Goal: Find specific page/section: Find specific page/section

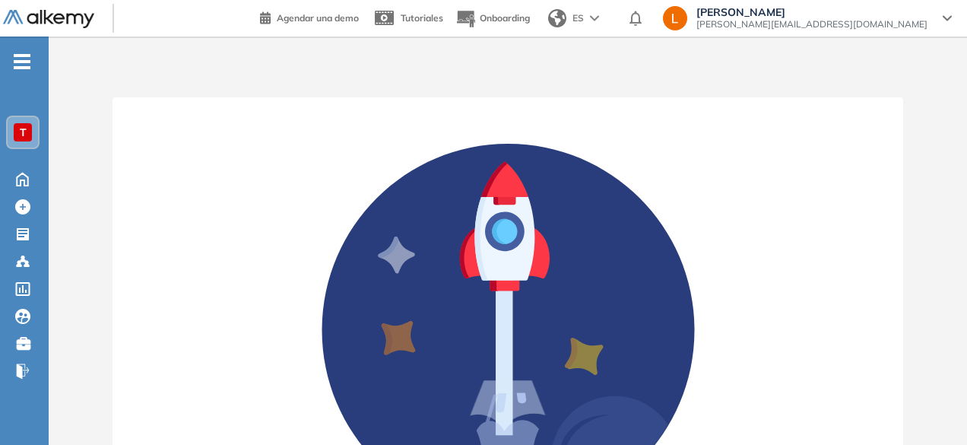
click at [20, 132] on span "T" at bounding box center [23, 132] width 7 height 12
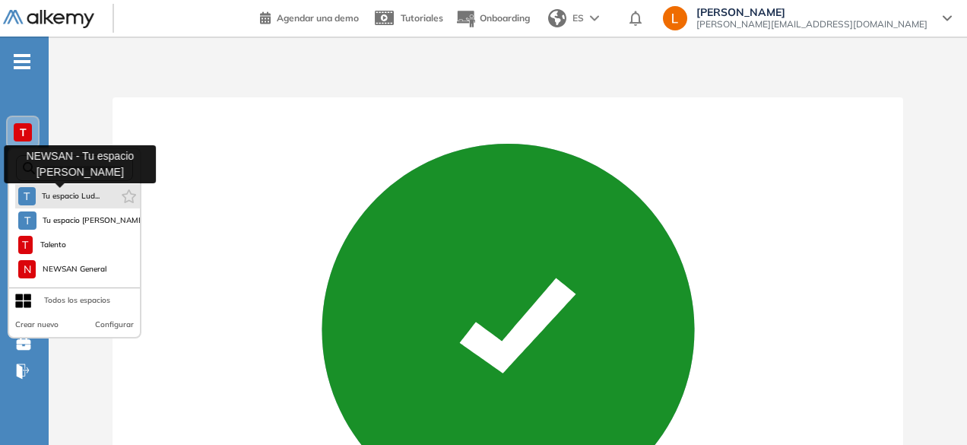
click at [67, 201] on span "Tu espacio Lud..." at bounding box center [71, 196] width 59 height 12
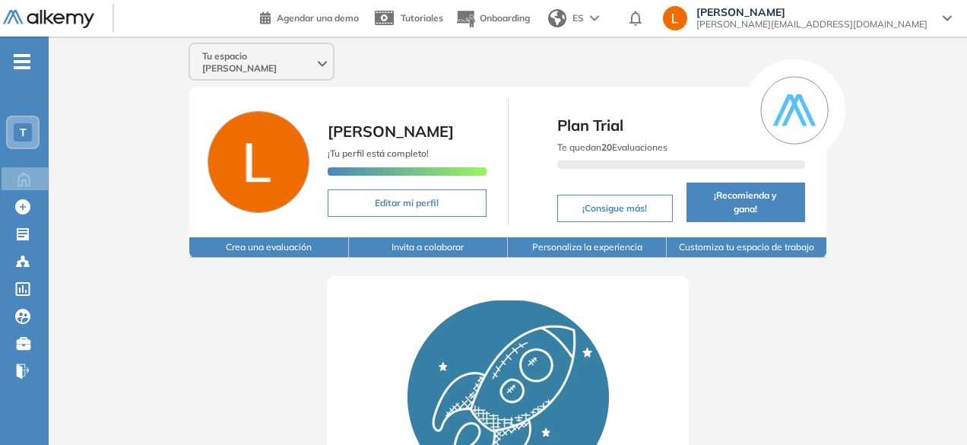
scroll to position [81, 0]
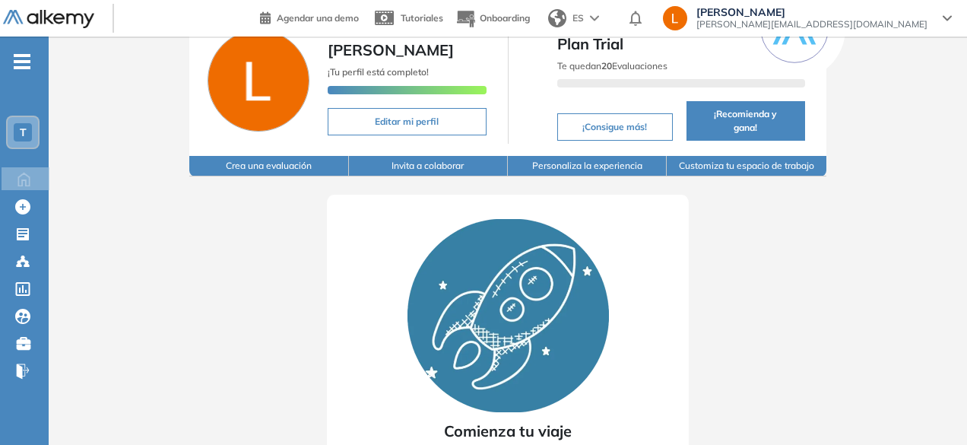
drag, startPoint x: 966, startPoint y: 103, endPoint x: 973, endPoint y: 205, distance: 102.8
click at [967, 205] on html "Perfil Todos los espacios Todos los espacios T Home Home Alkymetrics Alkymetric…" at bounding box center [483, 141] width 967 height 445
click at [21, 132] on span "T" at bounding box center [23, 132] width 7 height 12
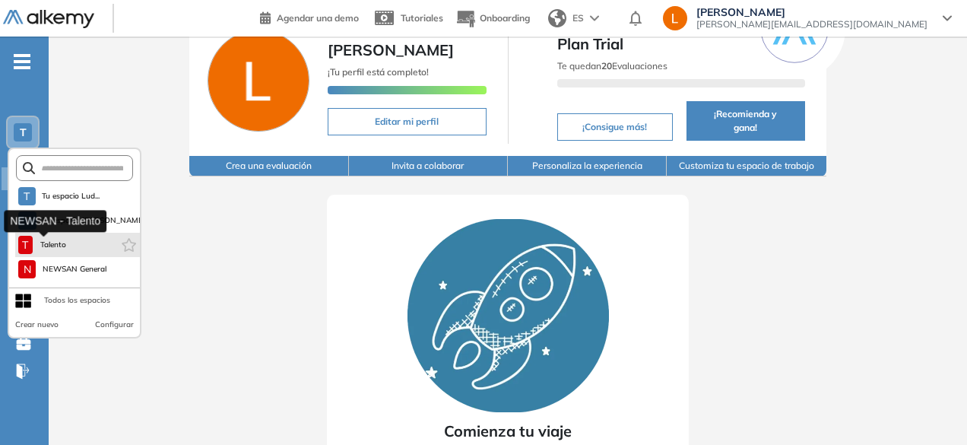
click at [54, 252] on button "T Talento" at bounding box center [43, 245] width 50 height 18
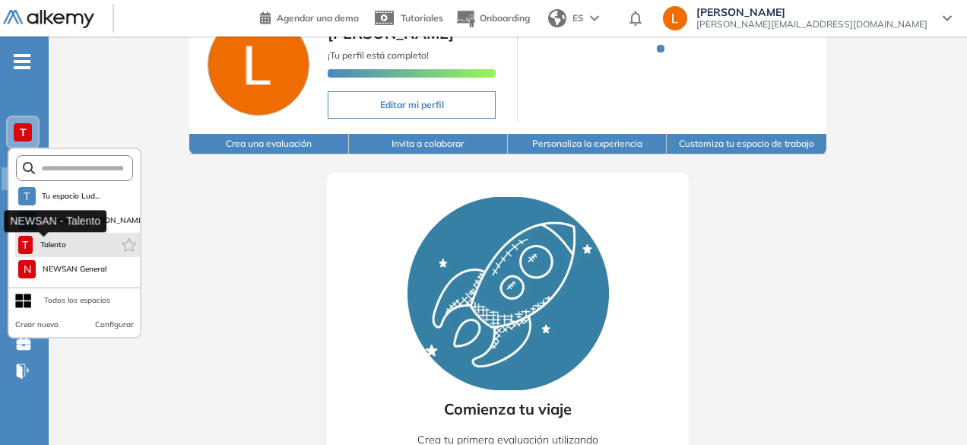
scroll to position [0, 0]
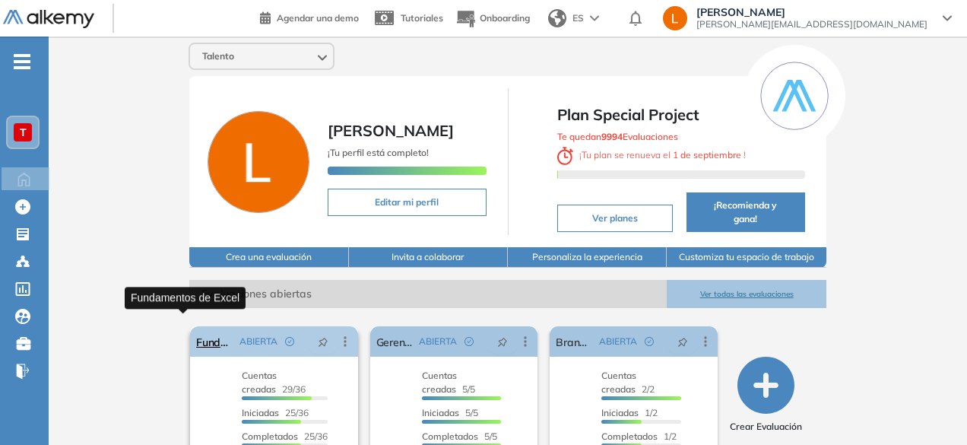
click at [196, 332] on link "Fundamentos de Excel" at bounding box center [214, 341] width 37 height 30
